Goal: Communication & Community: Participate in discussion

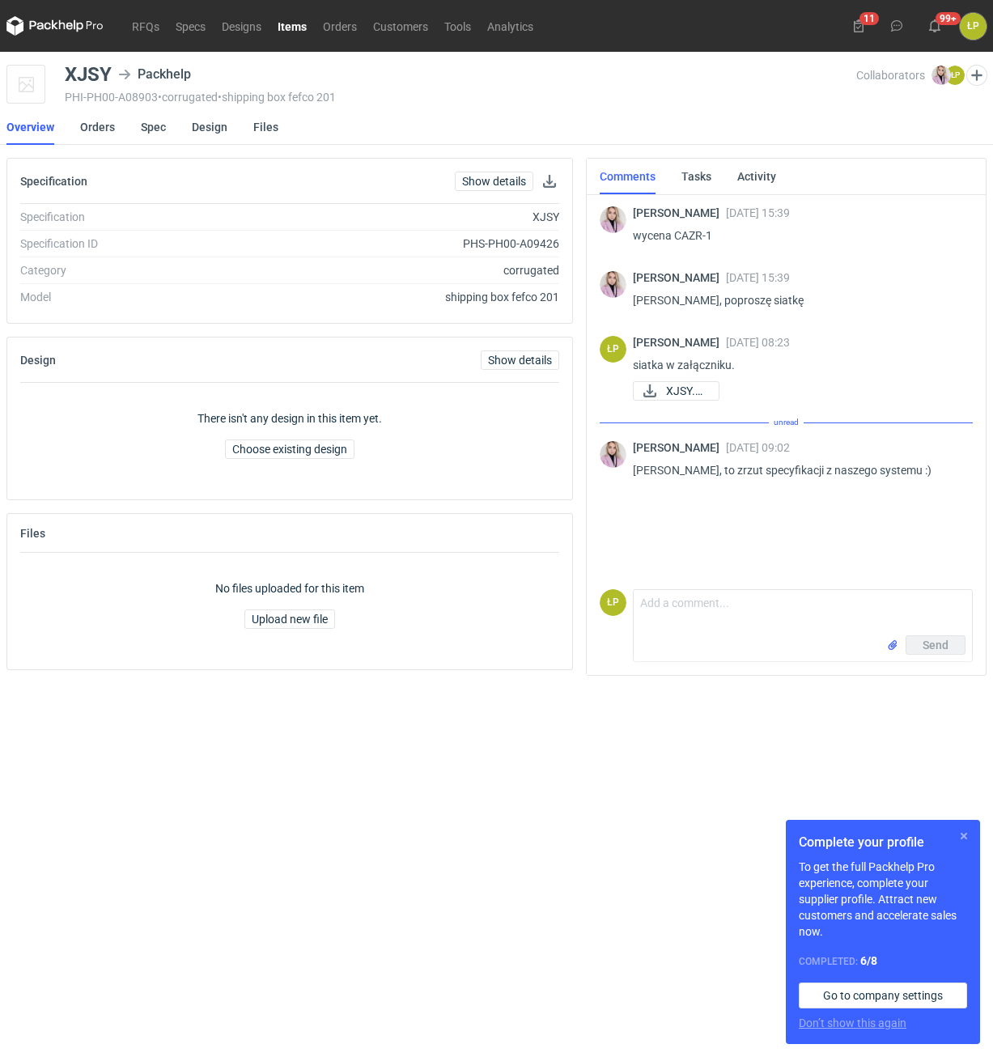
click at [967, 836] on button "button" at bounding box center [963, 835] width 19 height 19
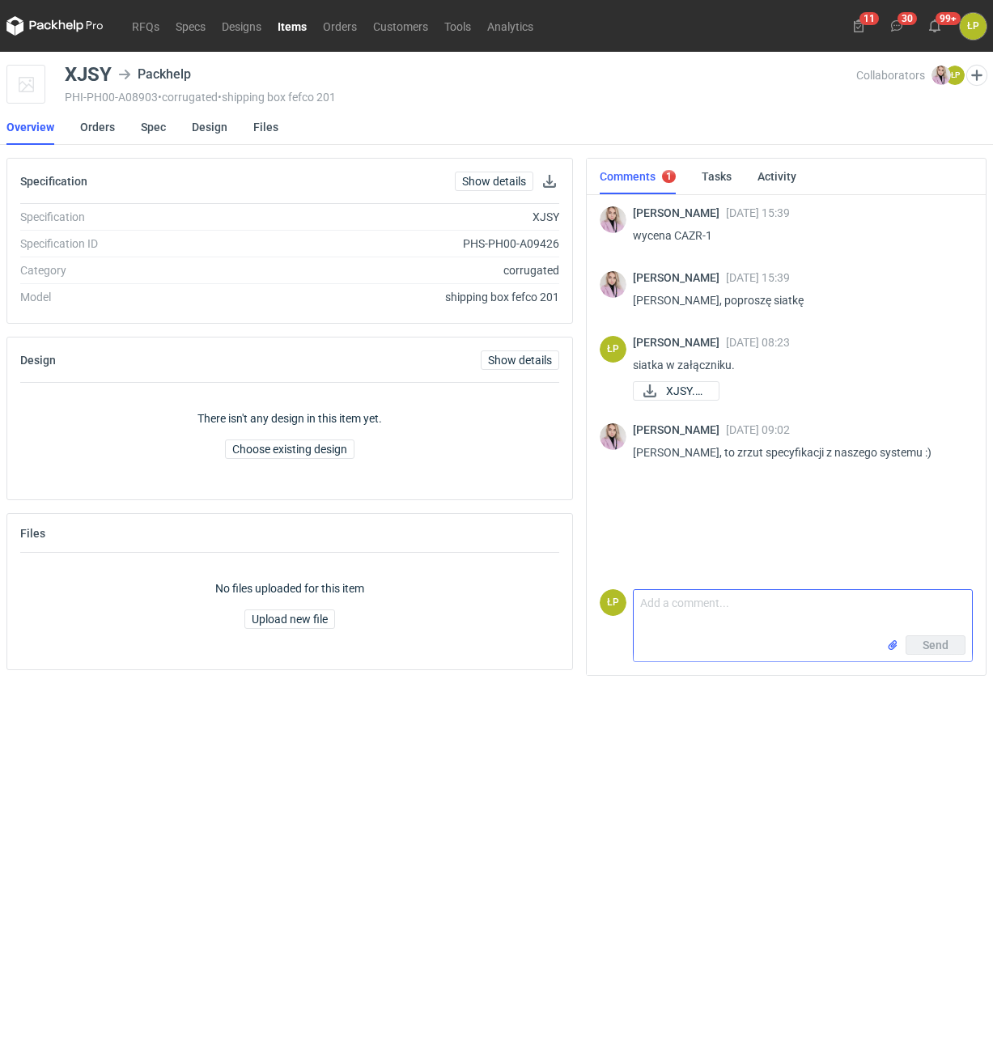
click at [890, 646] on input "file" at bounding box center [892, 645] width 13 height 17
click at [764, 599] on textarea "Comment message" at bounding box center [802, 577] width 338 height 45
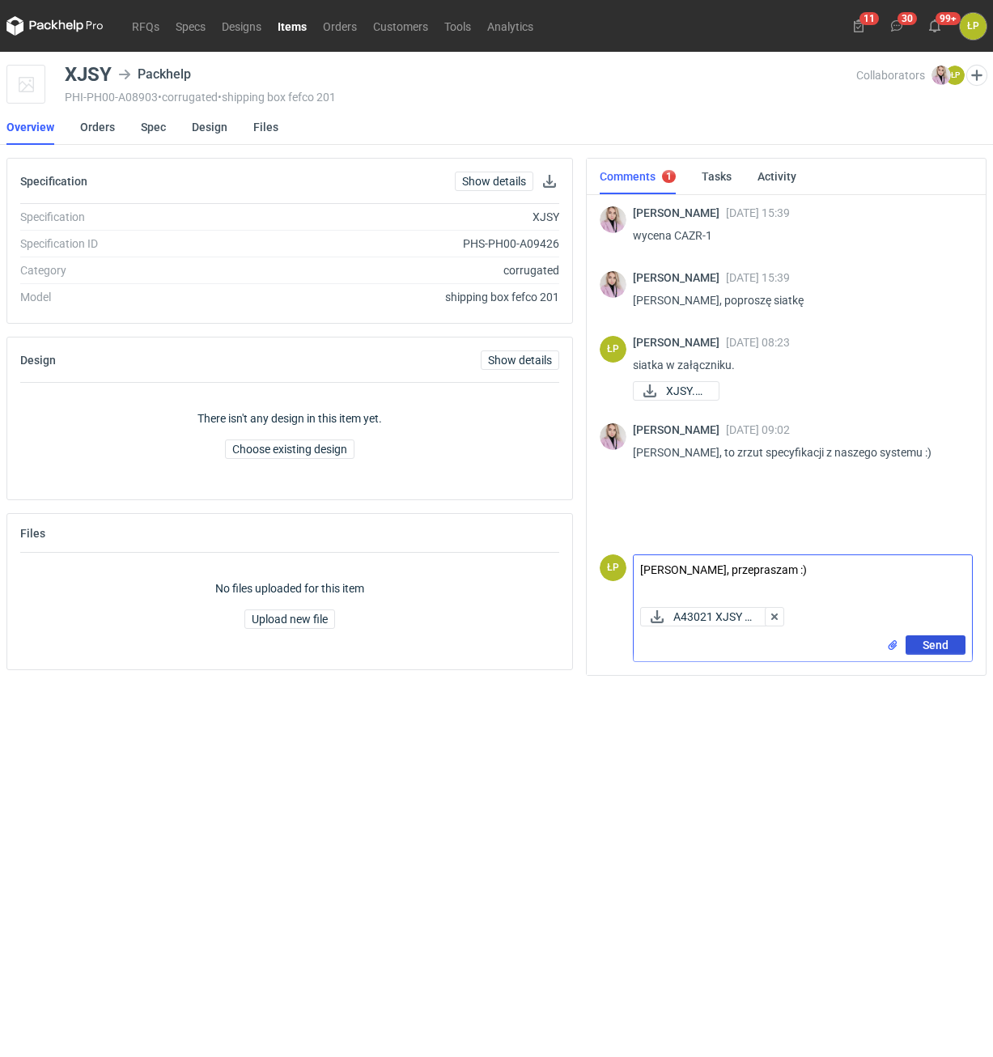
type textarea "[PERSON_NAME], przepraszam :)"
click at [931, 644] on span "Send" at bounding box center [935, 644] width 26 height 11
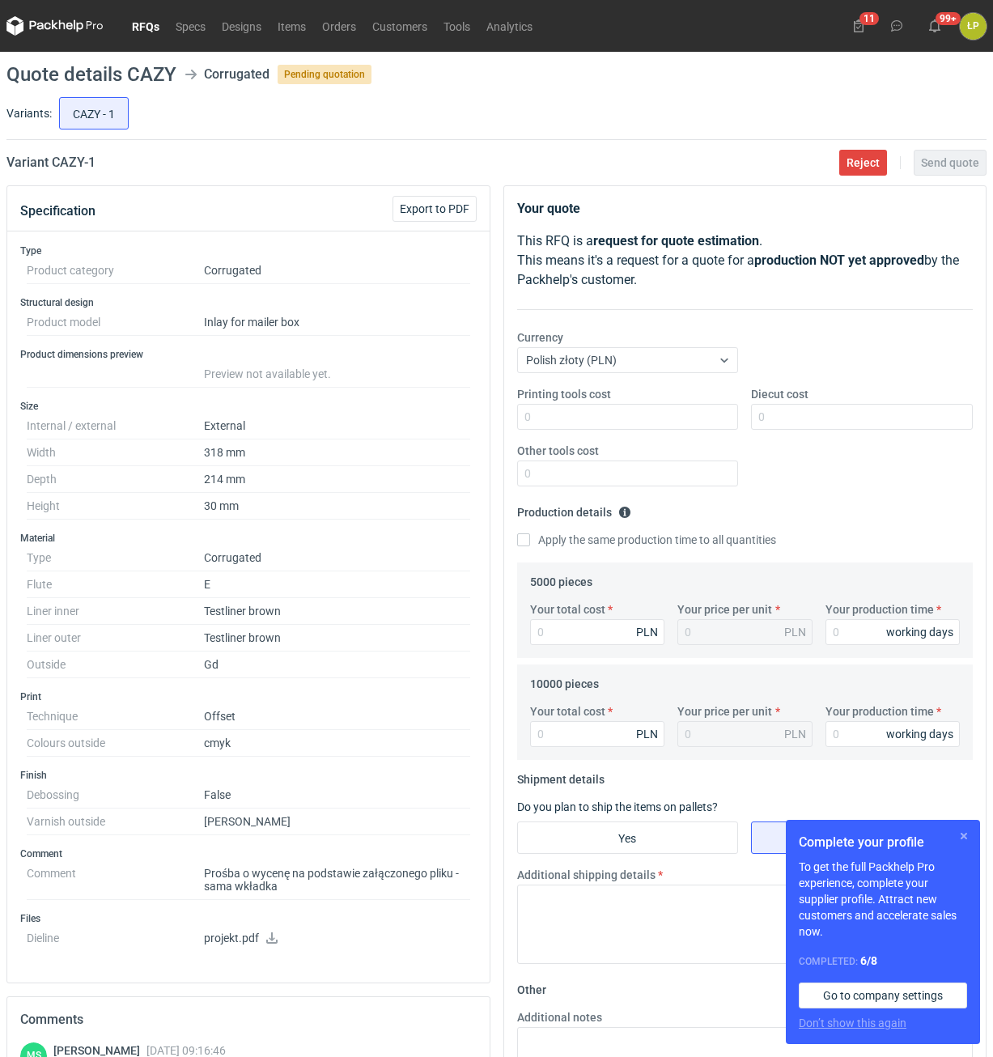
click at [964, 832] on button "button" at bounding box center [963, 835] width 19 height 19
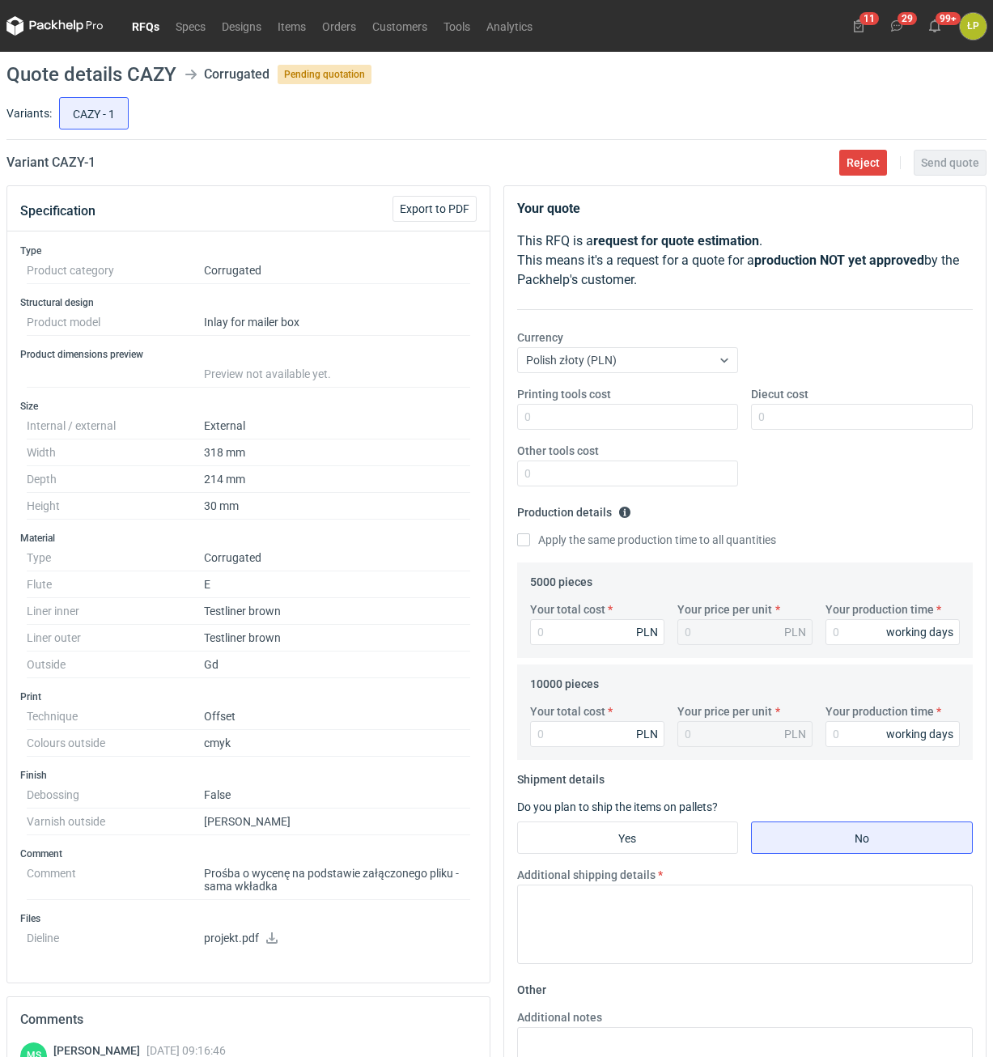
scroll to position [138, 0]
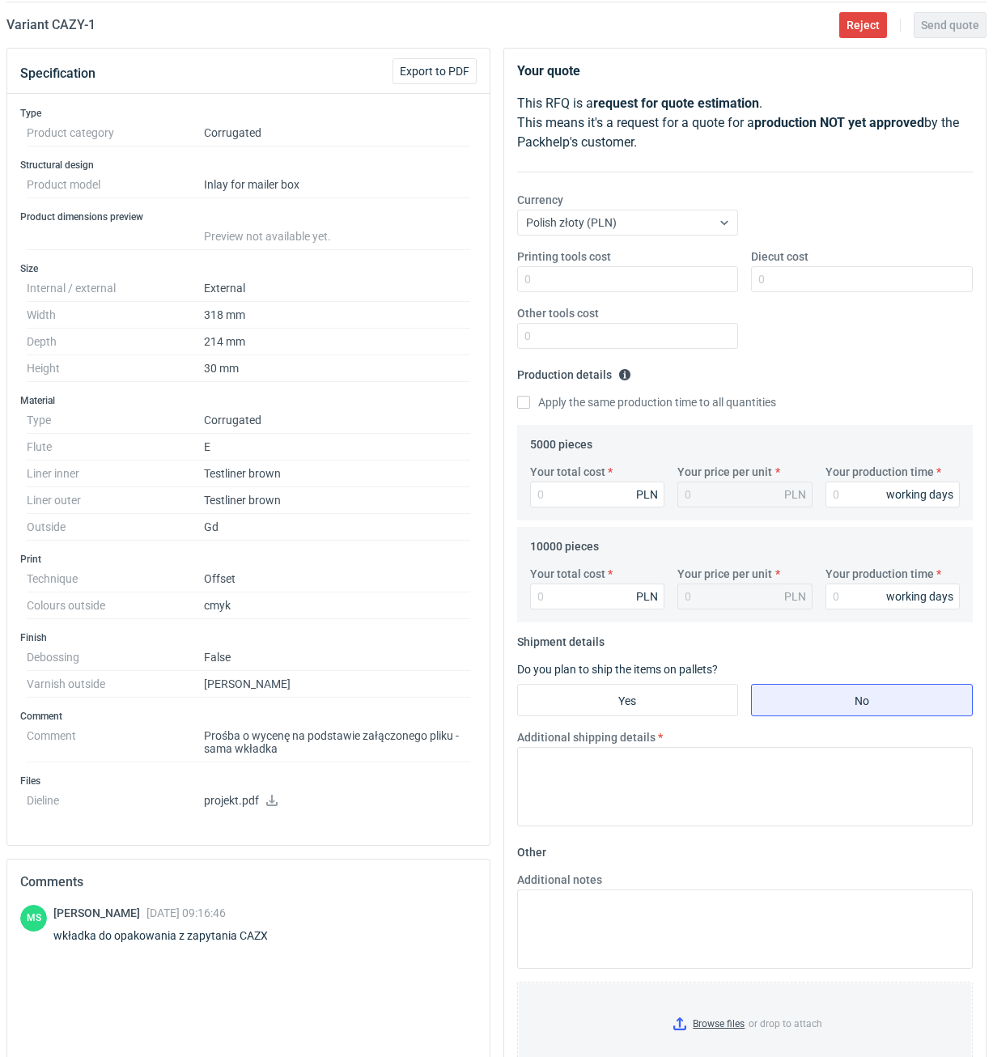
click at [267, 803] on icon at bounding box center [271, 799] width 11 height 11
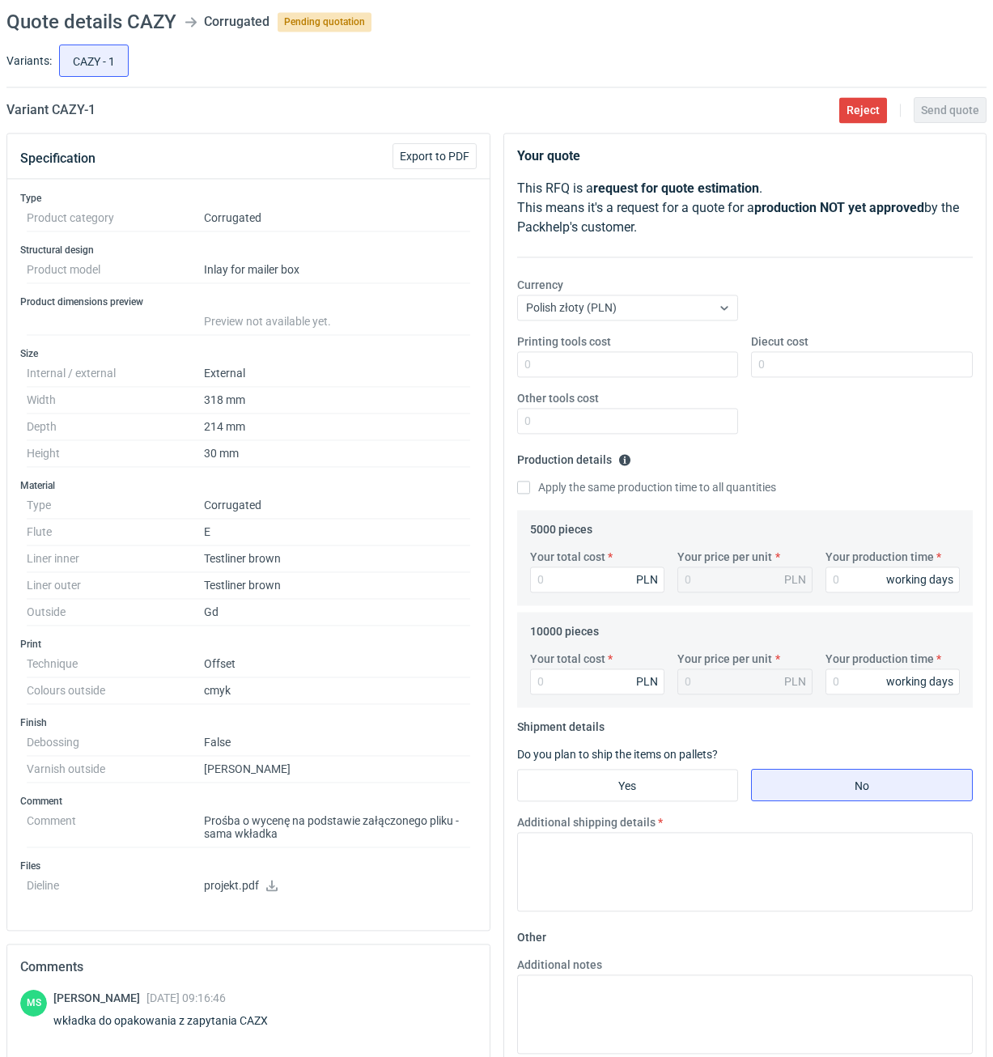
scroll to position [0, 0]
